Goal: Download file/media

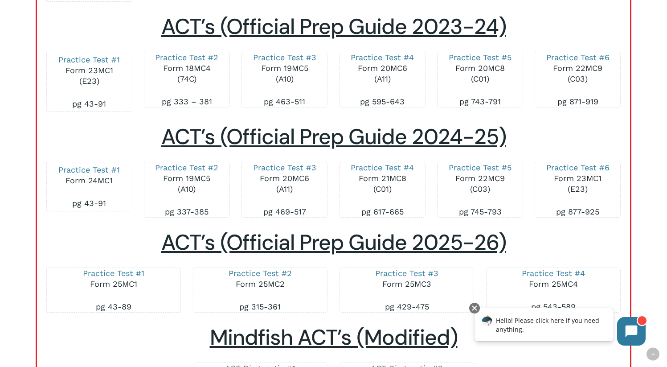
scroll to position [1382, 0]
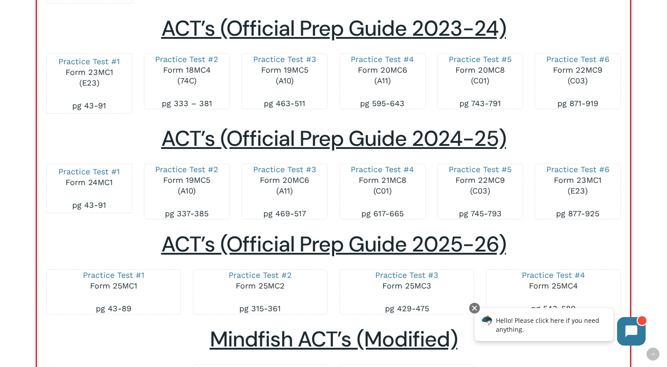
click at [124, 149] on h2 "ACT’s (Official Prep Guide 2024-25)" at bounding box center [333, 139] width 575 height 26
click at [585, 169] on link "Practice Test #6" at bounding box center [577, 168] width 63 height 9
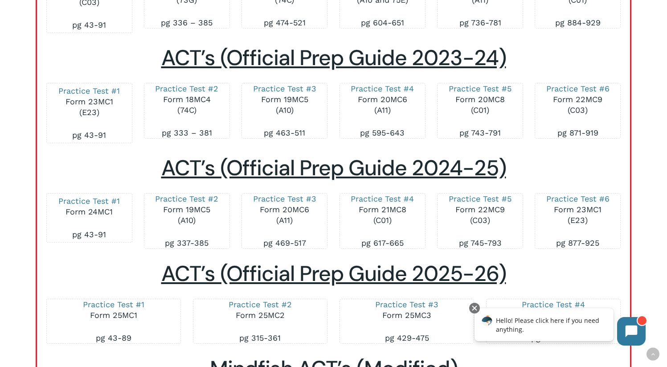
scroll to position [1354, 0]
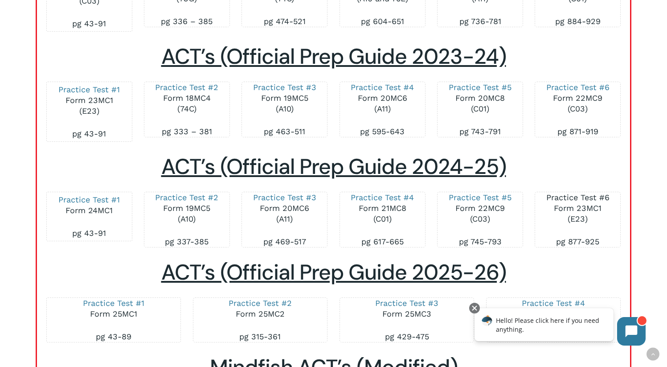
click at [584, 194] on link "Practice Test #6" at bounding box center [577, 196] width 63 height 9
